Goal: Task Accomplishment & Management: Use online tool/utility

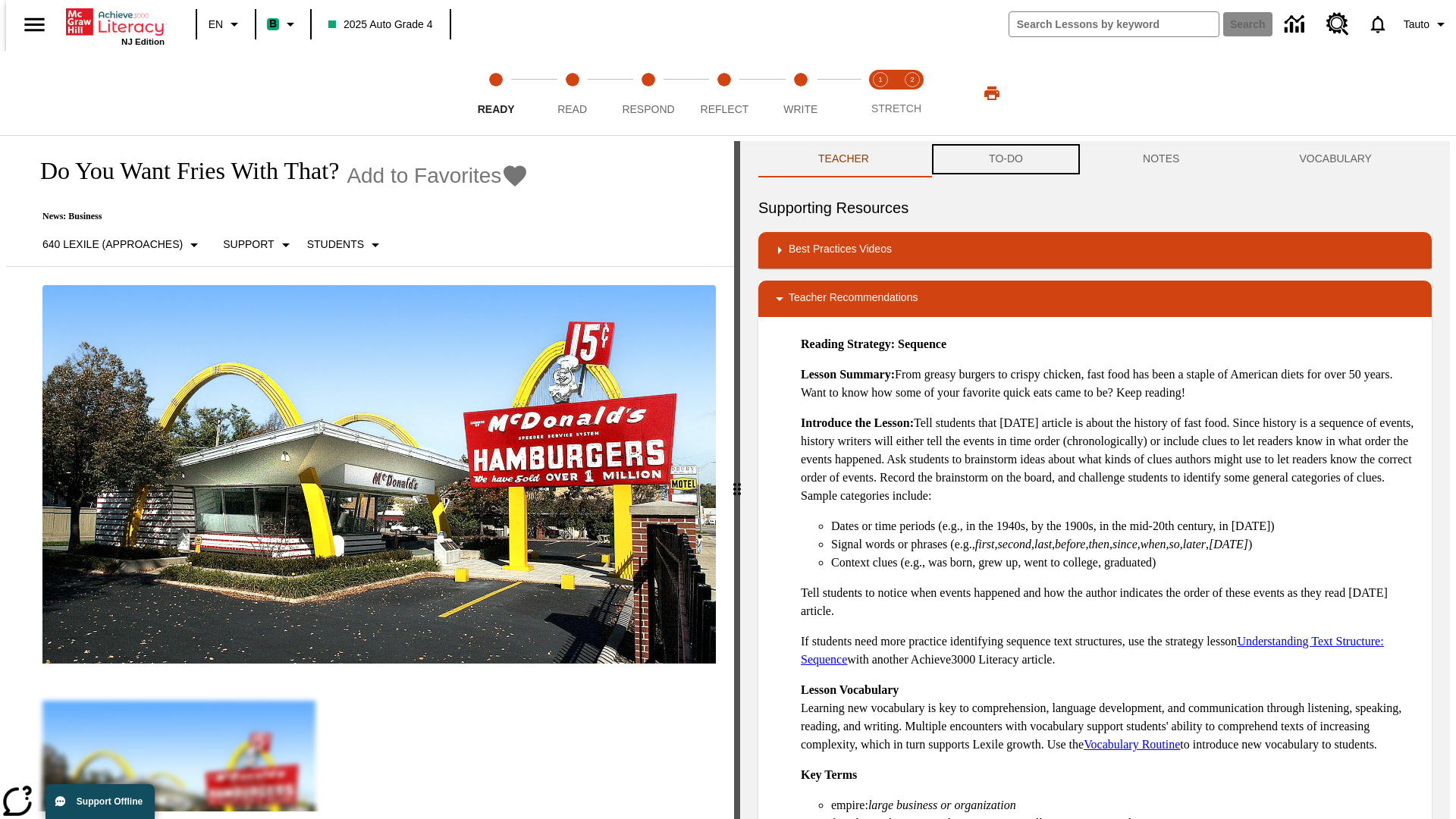
click at [1005, 159] on button "TO-DO" at bounding box center [1006, 159] width 154 height 36
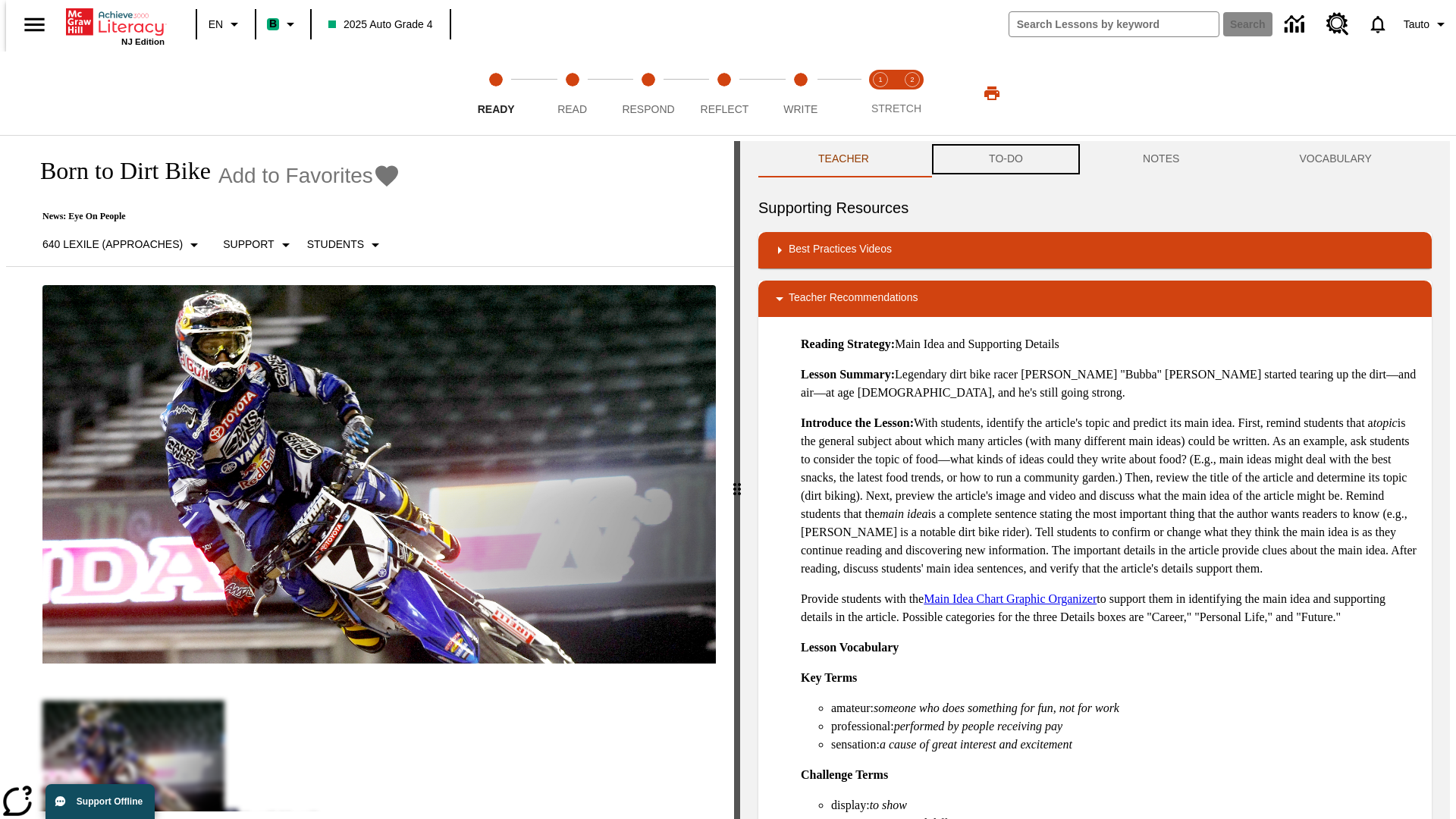
click at [1005, 159] on button "TO-DO" at bounding box center [1006, 159] width 154 height 36
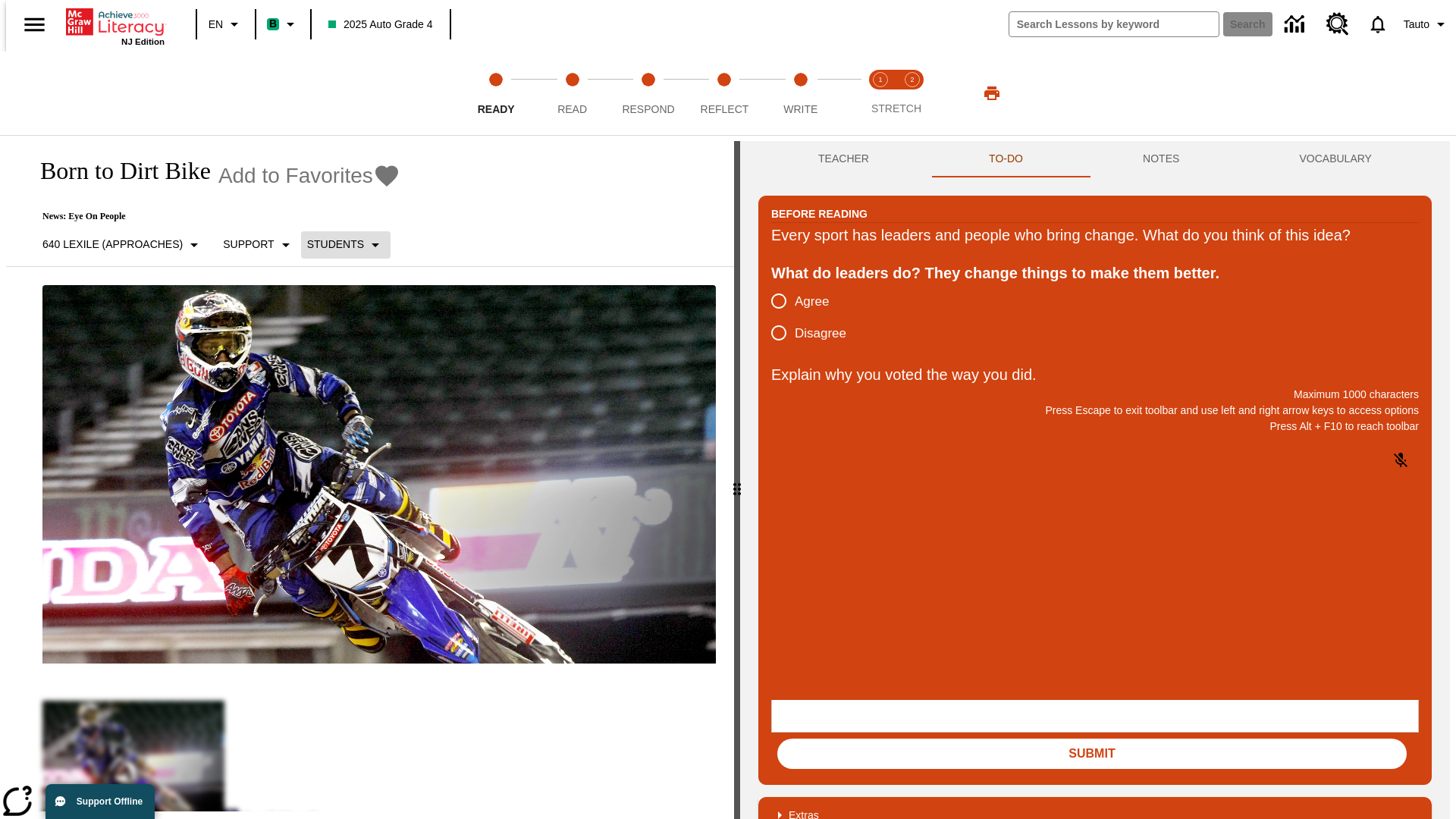
click at [337, 244] on p "Students" at bounding box center [336, 245] width 57 height 16
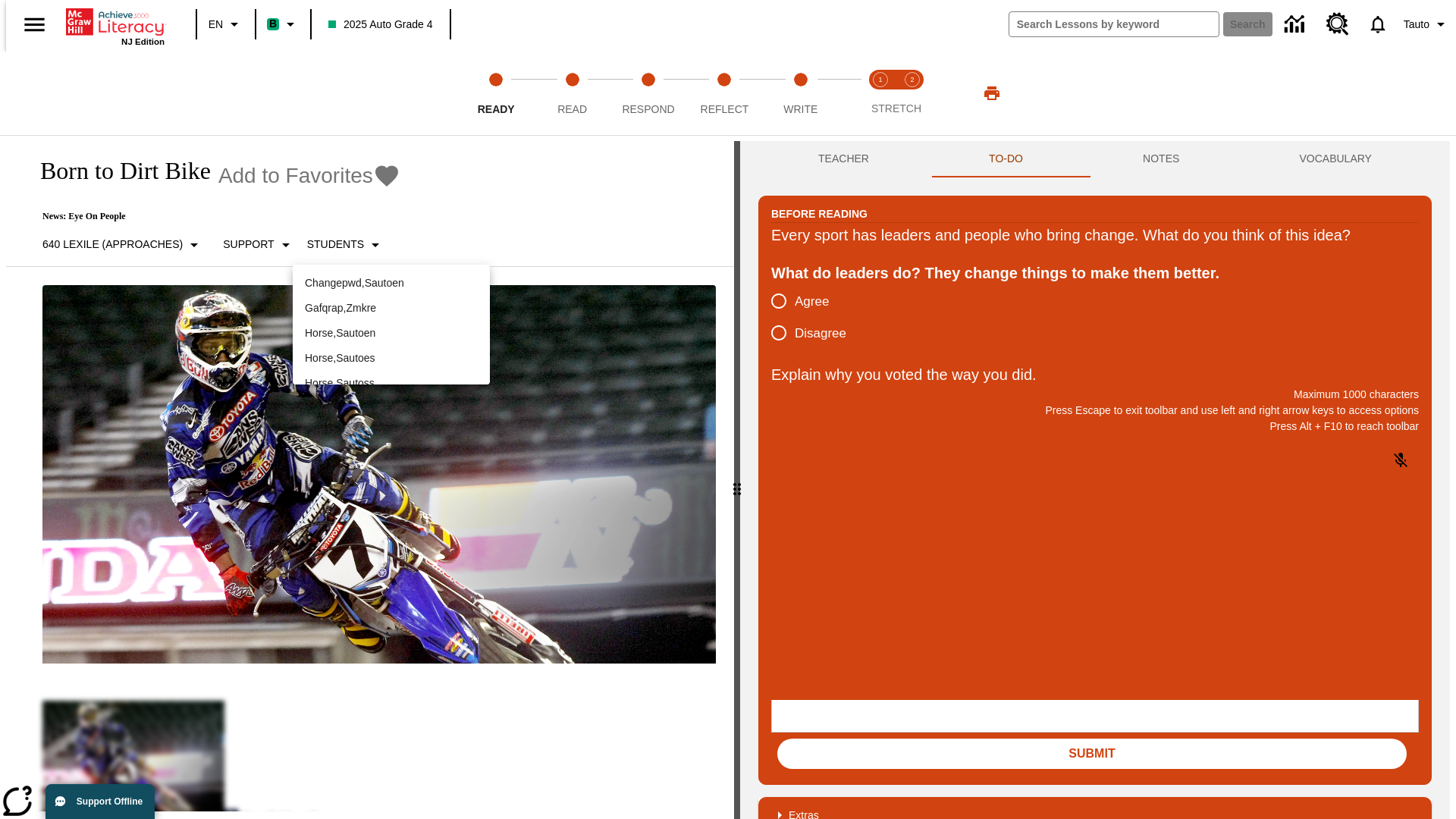
click at [391, 325] on p "Horse , Sautoen" at bounding box center [391, 333] width 173 height 16
